Goal: Transaction & Acquisition: Purchase product/service

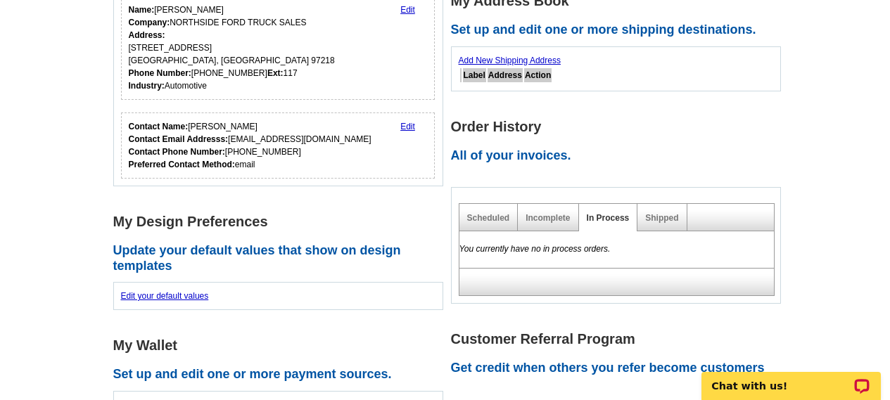
scroll to position [281, 0]
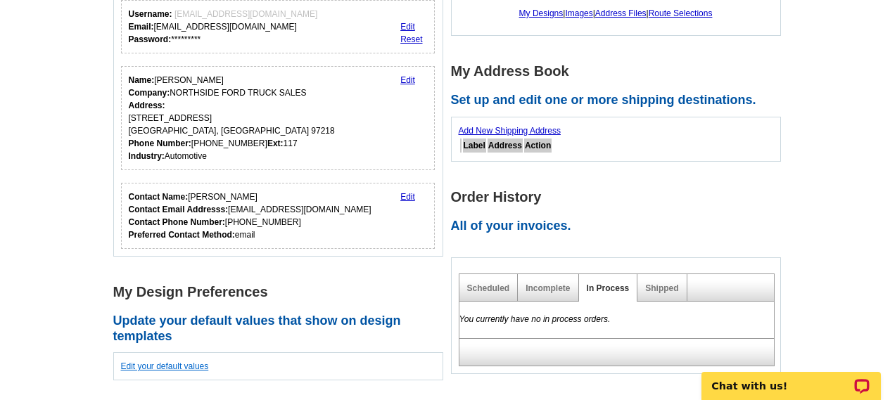
click at [191, 371] on link "Edit your default values" at bounding box center [165, 367] width 88 height 10
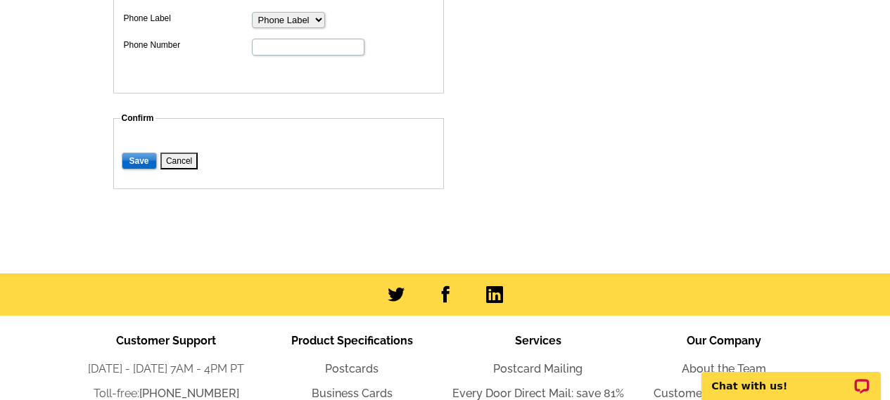
scroll to position [1055, 0]
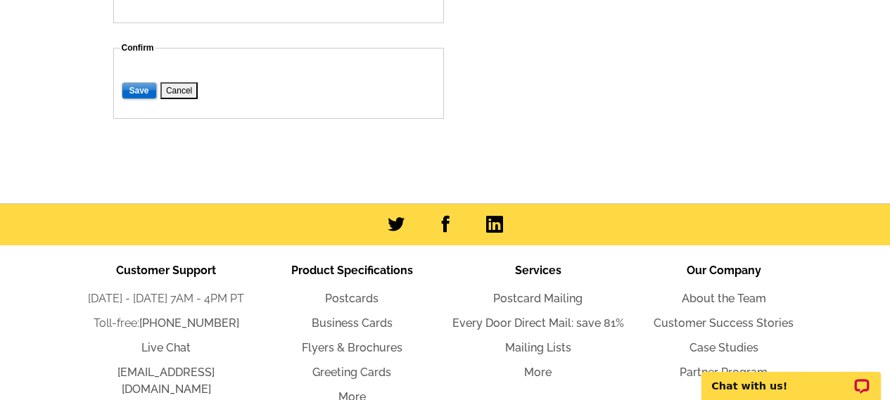
click at [172, 92] on button "Cancel" at bounding box center [178, 90] width 37 height 17
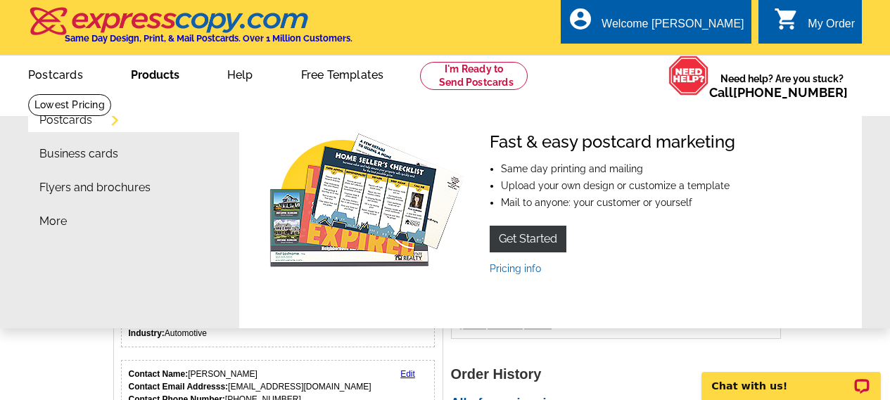
click at [157, 75] on link "Products" at bounding box center [155, 73] width 94 height 33
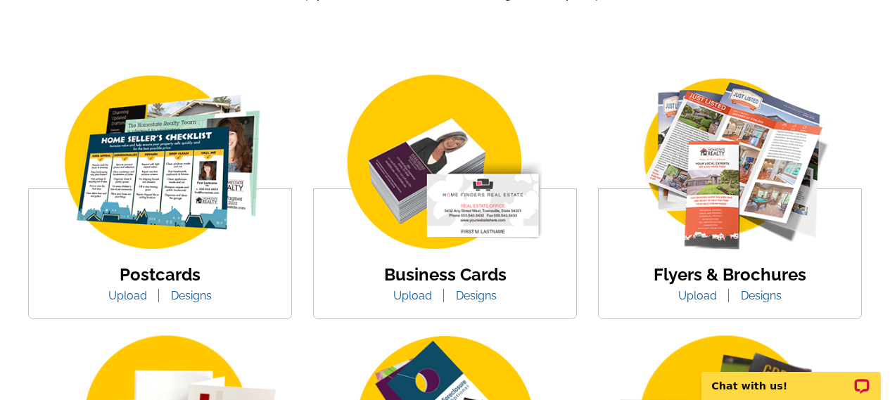
scroll to position [352, 0]
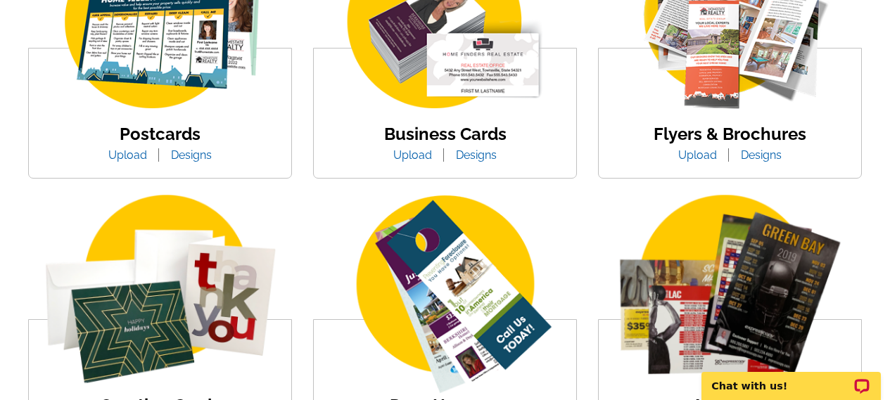
click at [706, 156] on link "Upload" at bounding box center [698, 154] width 60 height 13
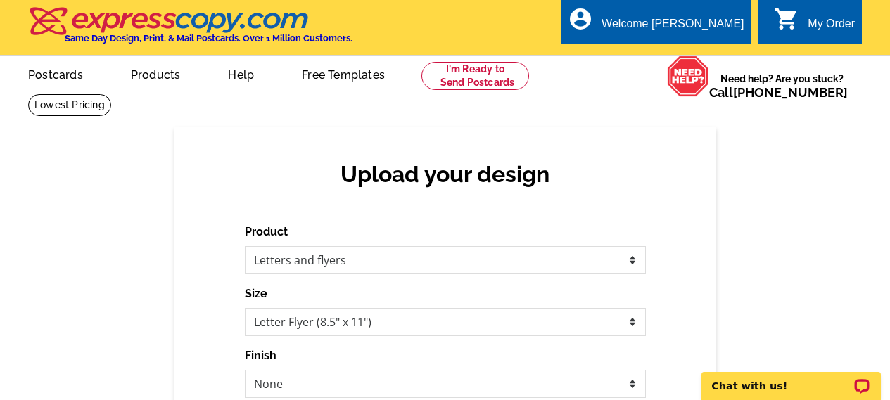
scroll to position [141, 0]
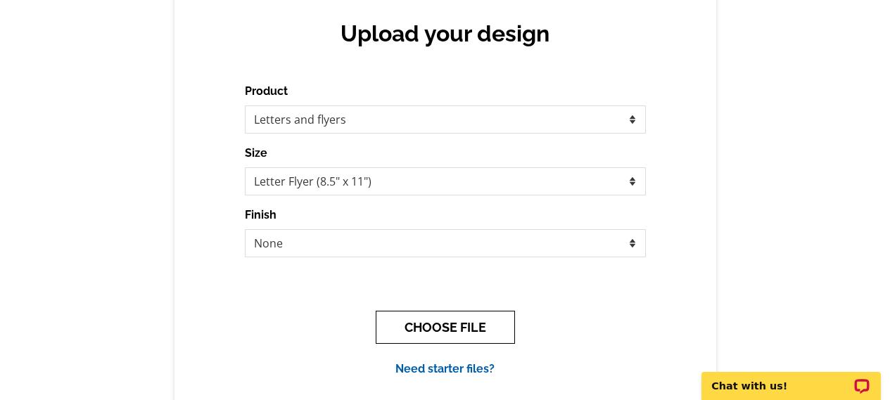
click at [451, 332] on button "CHOOSE FILE" at bounding box center [445, 327] width 139 height 33
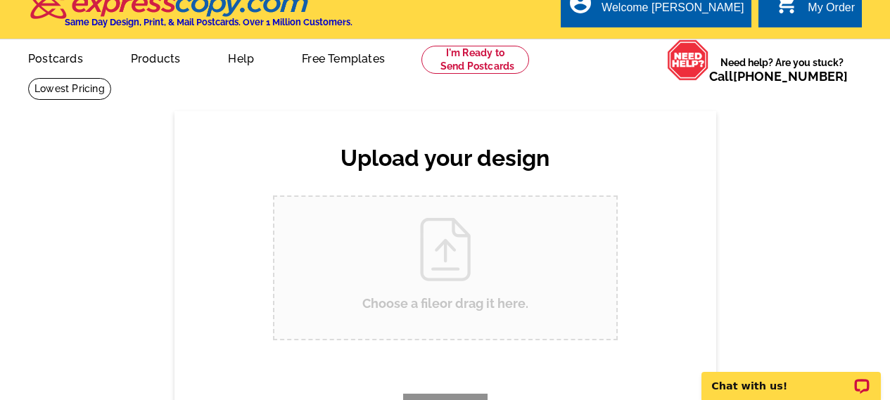
scroll to position [0, 0]
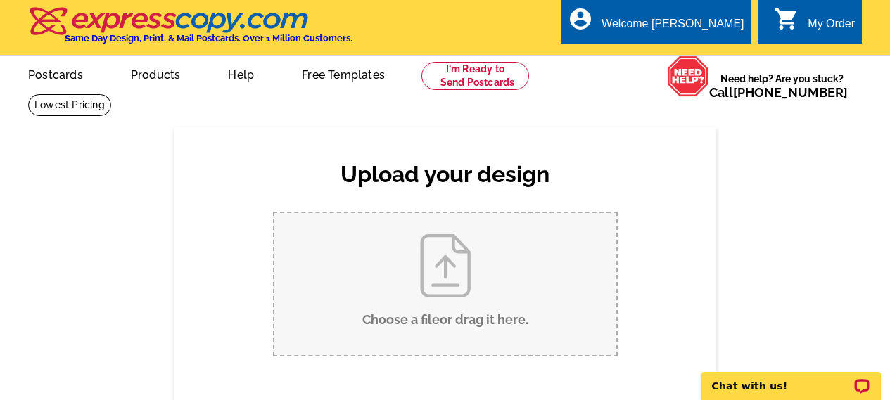
click at [447, 293] on input "Choose a file or drag it here ." at bounding box center [445, 284] width 342 height 142
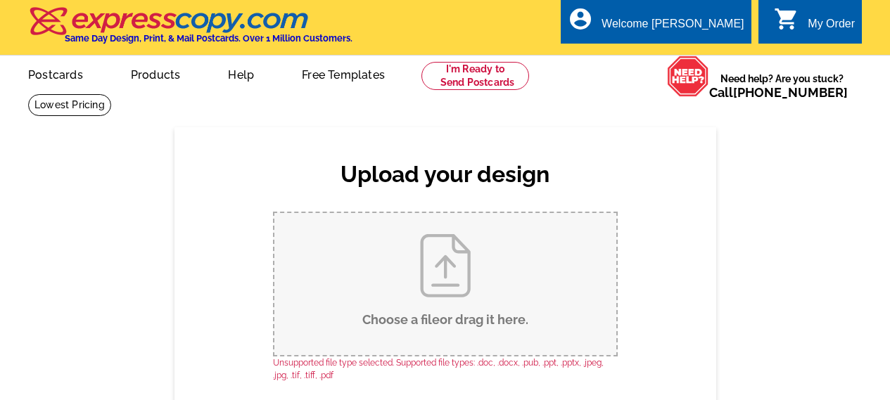
click at [592, 286] on input "Choose a file or drag it here ." at bounding box center [445, 284] width 342 height 142
type input "C:\fakepath\Northside Flyer.jpeg"
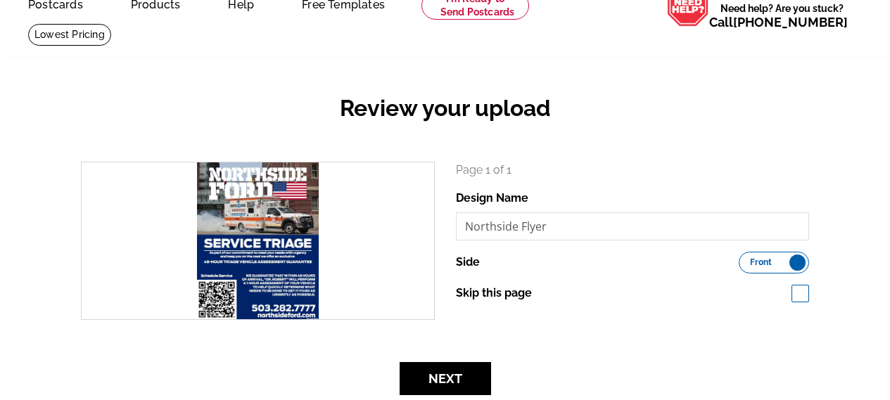
scroll to position [141, 0]
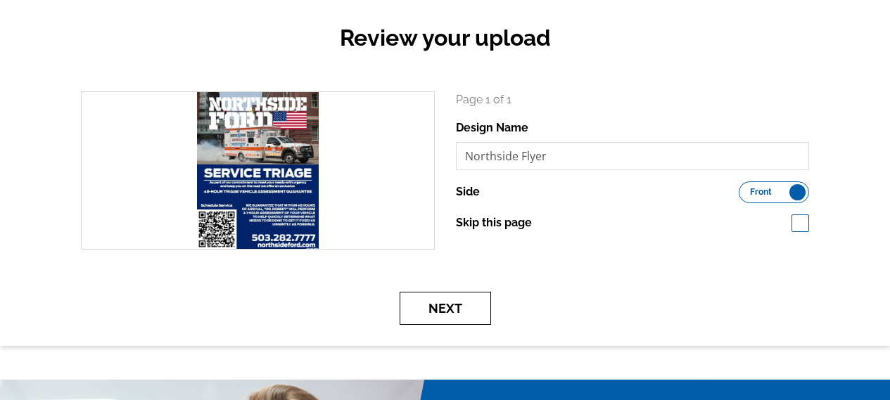
click at [450, 298] on button "Next" at bounding box center [445, 308] width 91 height 33
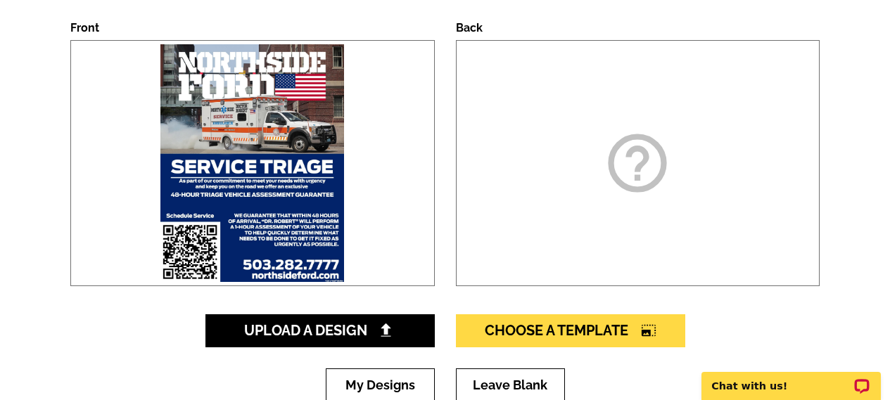
scroll to position [281, 0]
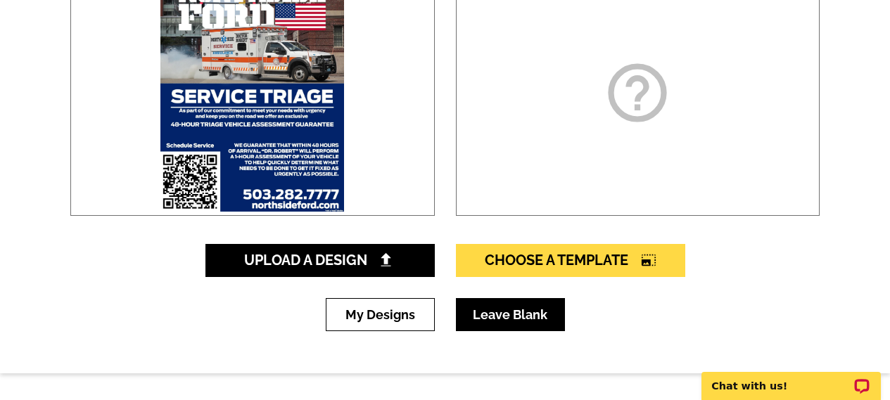
click at [482, 318] on link "Leave Blank" at bounding box center [510, 314] width 109 height 33
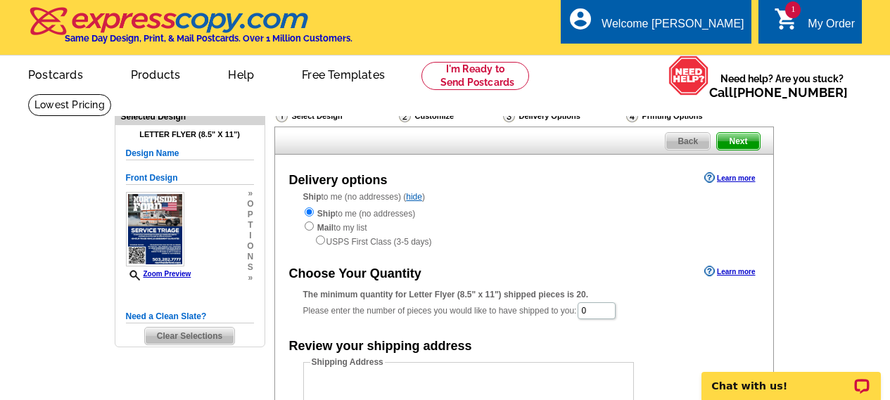
scroll to position [70, 0]
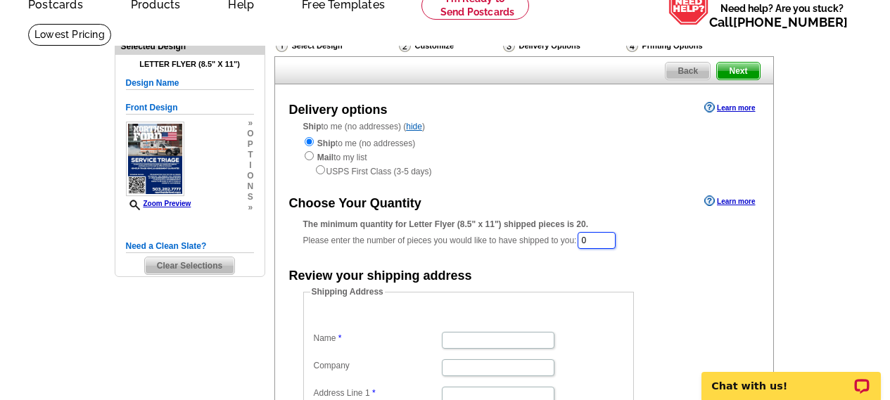
drag, startPoint x: 587, startPoint y: 243, endPoint x: 540, endPoint y: 238, distance: 47.4
click at [541, 238] on div "The minimum quantity for Letter Flyer (8.5" x 11") shipped pieces is 20. Please…" at bounding box center [524, 234] width 442 height 32
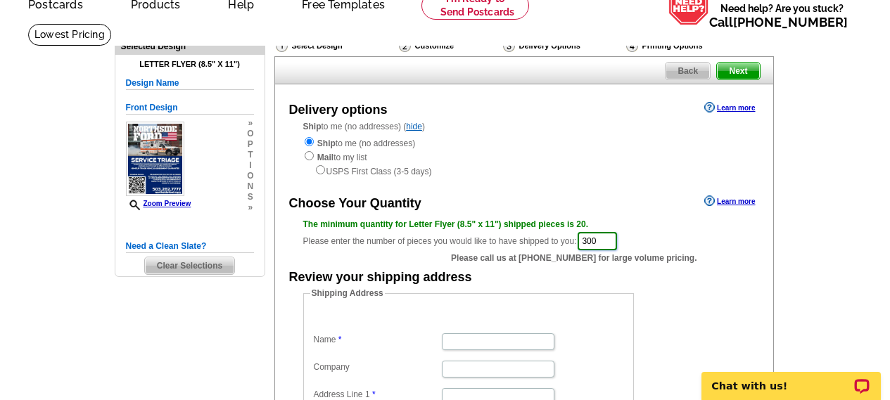
type input "300"
click at [666, 279] on div "Review your shipping address" at bounding box center [524, 276] width 498 height 21
click at [517, 336] on input "Name" at bounding box center [498, 341] width 113 height 17
type input "[PERSON_NAME]"
type input "NORTHSIDE FORD TRUCKS"
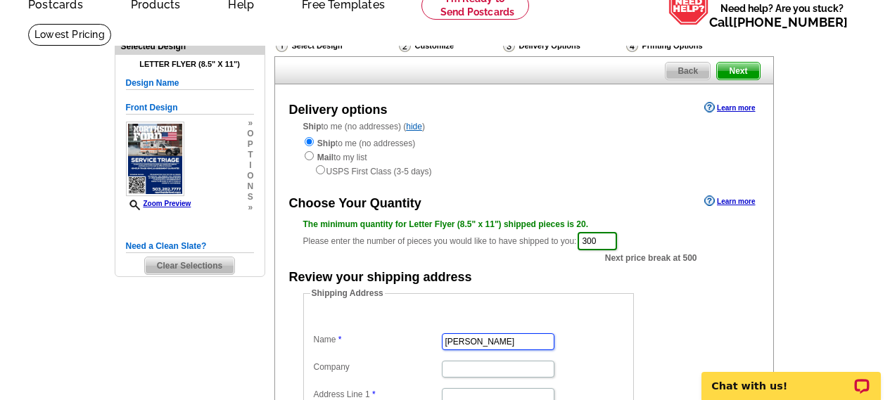
type input "6221 NE COLUMBIA BLVD"
type input "PORTLAND"
select select "OR"
type input "97218"
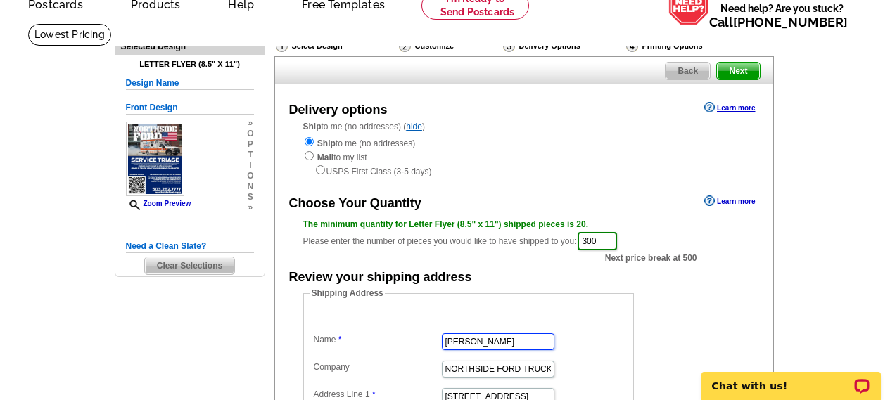
scroll to position [0, 0]
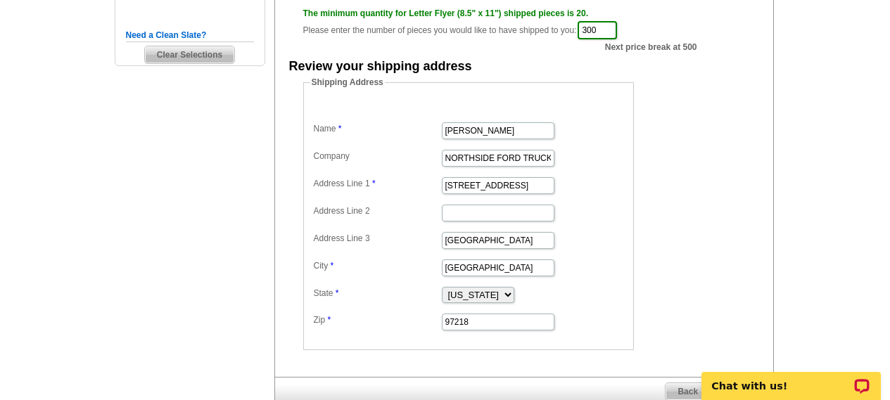
scroll to position [352, 0]
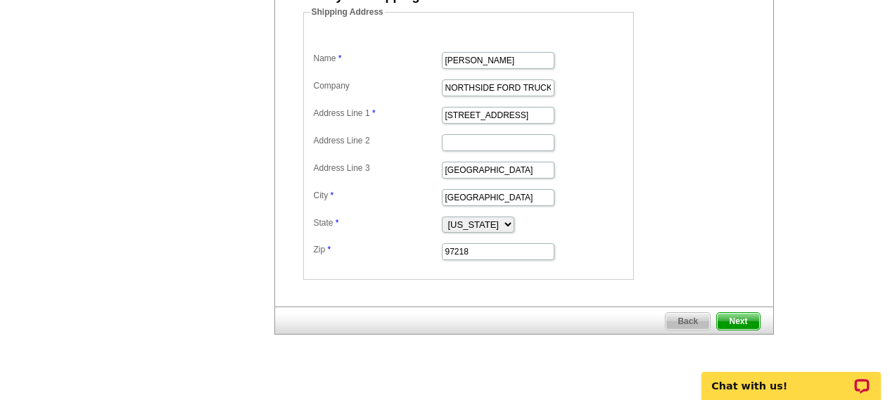
click at [734, 318] on span "Next" at bounding box center [738, 321] width 42 height 17
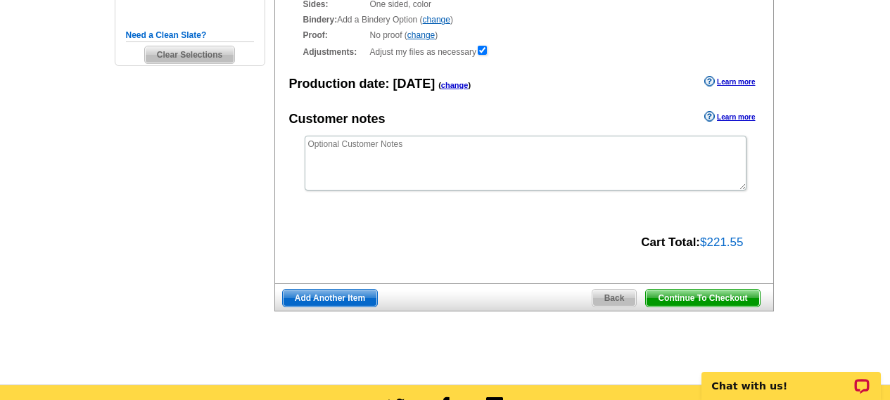
scroll to position [70, 0]
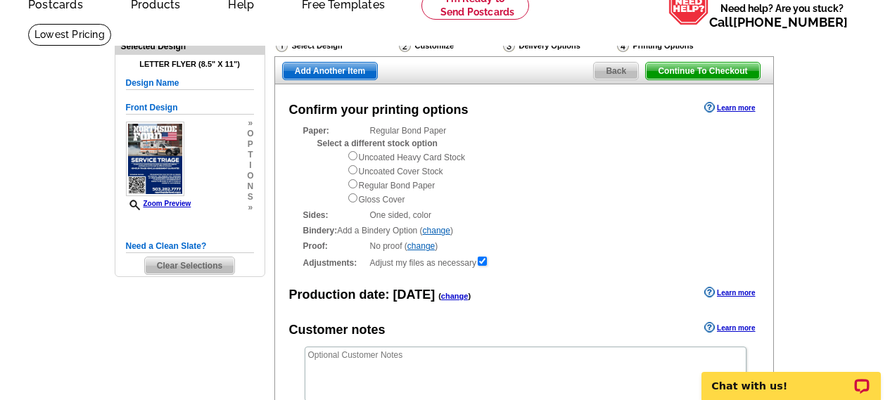
click at [351, 178] on div "Uncoated Heavy Card Stock Uncoated Cover Stock Regular Bond Paper Gloss Cover" at bounding box center [546, 178] width 398 height 56
click at [351, 184] on input "radio" at bounding box center [352, 183] width 9 height 9
radio input "true"
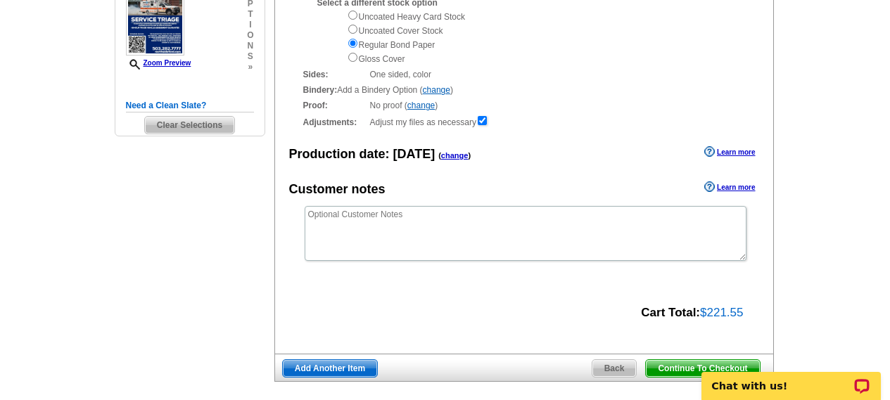
click at [685, 369] on span "Continue To Checkout" at bounding box center [702, 368] width 113 height 17
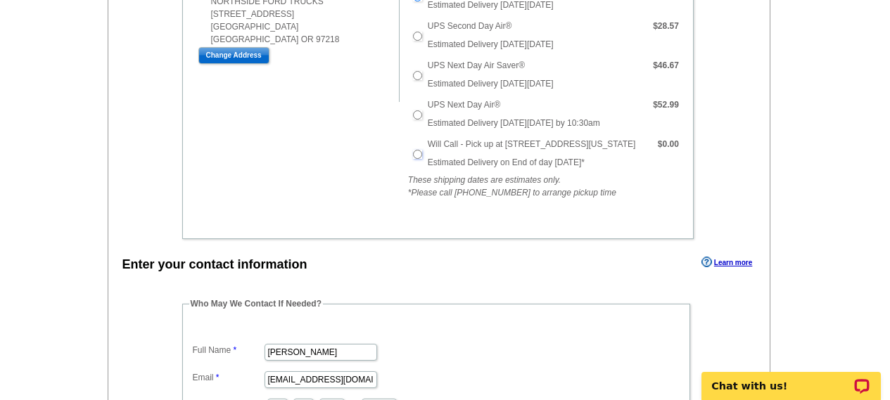
click at [421, 150] on input "Will Call - Pick up at 6623 NE 59th Pl, Portland Oregon" at bounding box center [417, 154] width 9 height 9
radio input "true"
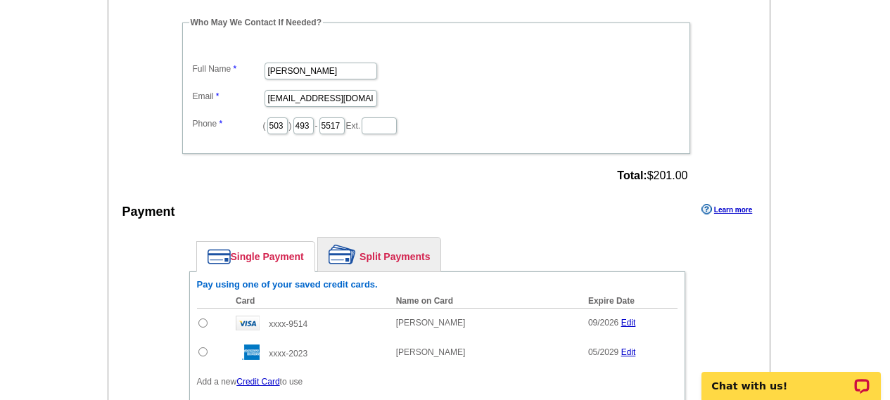
scroll to position [844, 0]
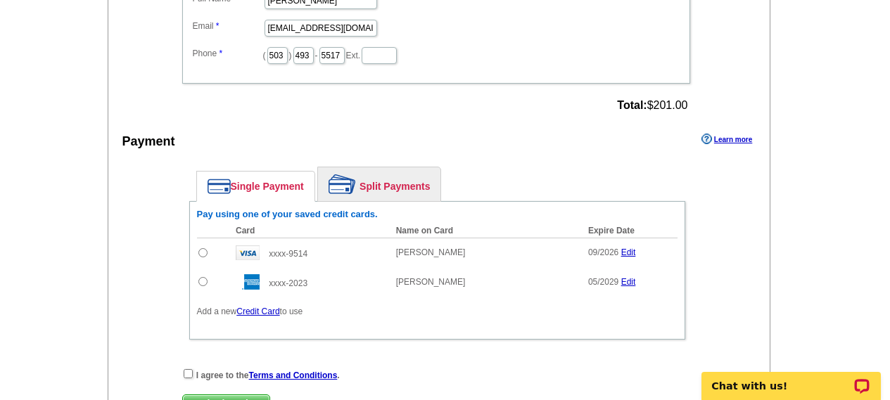
click at [208, 271] on td at bounding box center [213, 282] width 32 height 30
click at [199, 277] on input "radio" at bounding box center [202, 281] width 9 height 9
radio input "true"
click at [189, 369] on input "checkbox" at bounding box center [188, 373] width 9 height 9
checkbox input "true"
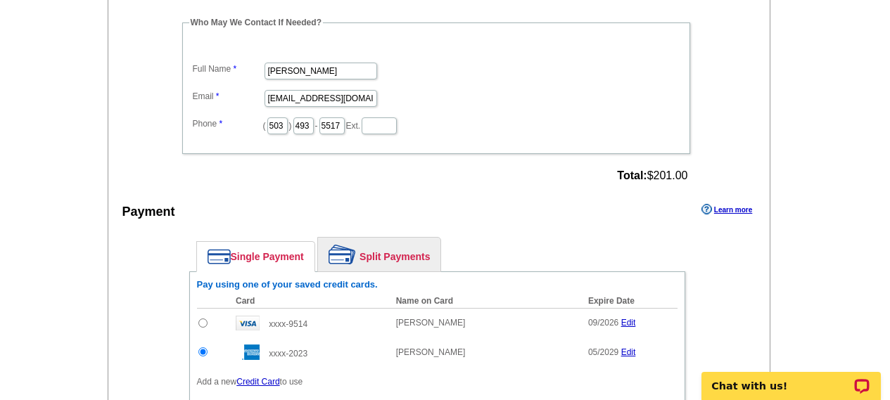
scroll to position [915, 0]
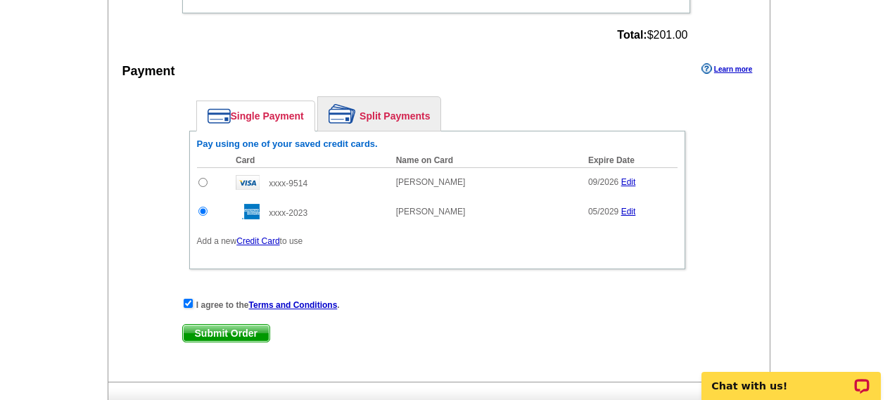
click at [252, 325] on span "Submit Order" at bounding box center [226, 333] width 87 height 17
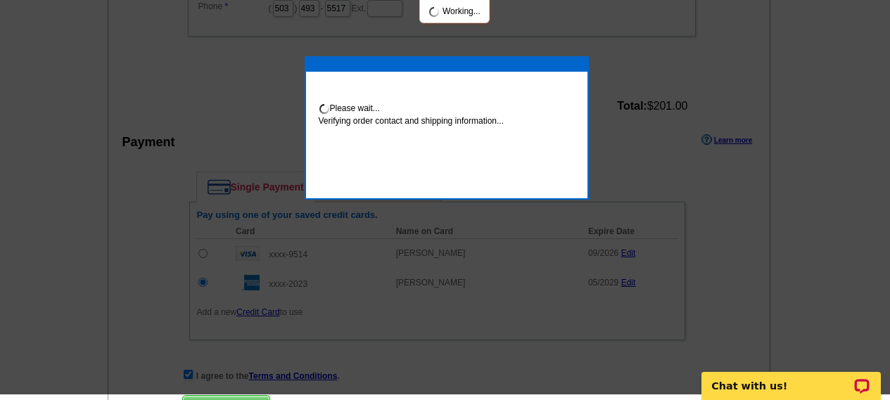
scroll to position [909, 0]
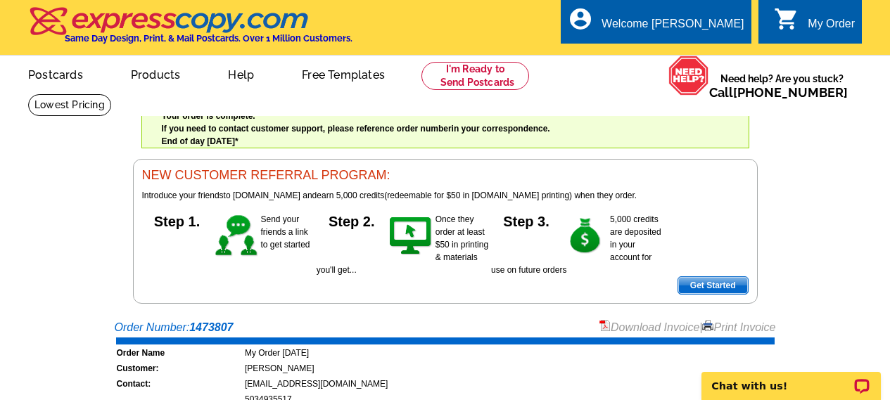
click at [745, 333] on link "Print Invoice" at bounding box center [738, 328] width 73 height 12
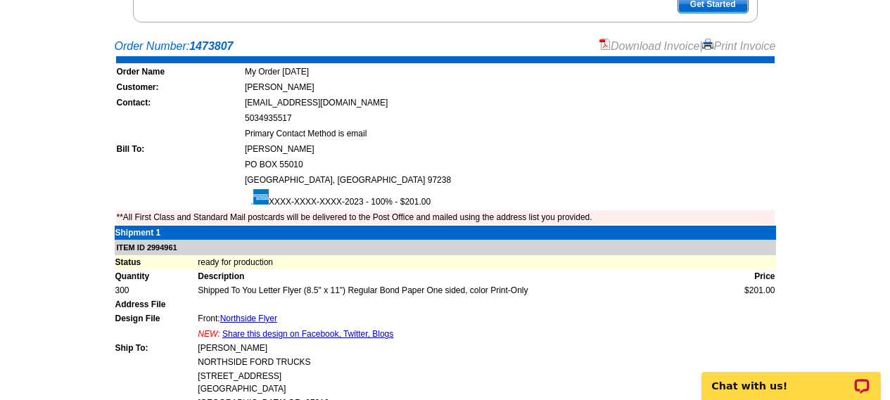
scroll to position [492, 0]
